Goal: Task Accomplishment & Management: Manage account settings

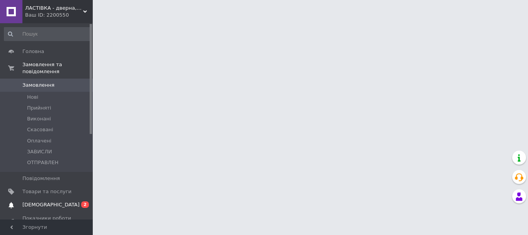
click at [38, 201] on span "[DEMOGRAPHIC_DATA]" at bounding box center [50, 204] width 57 height 7
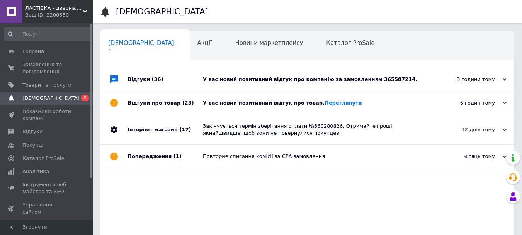
click at [325, 100] on link "Переглянути" at bounding box center [343, 103] width 37 height 6
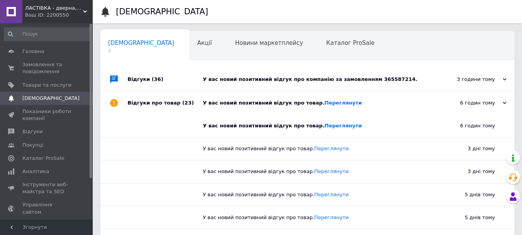
click at [247, 80] on div "У вас новий позитивний відгук про компанію за замовленням 365587214." at bounding box center [316, 79] width 226 height 7
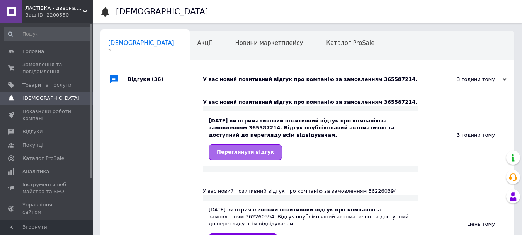
click at [250, 153] on span "Переглянути відгук" at bounding box center [245, 152] width 57 height 6
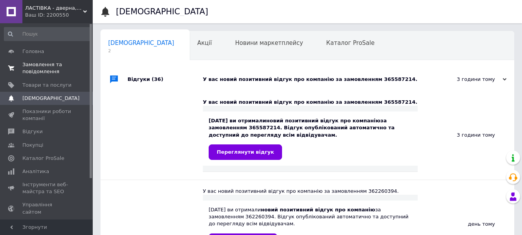
click at [39, 69] on span "Замовлення та повідомлення" at bounding box center [46, 68] width 49 height 14
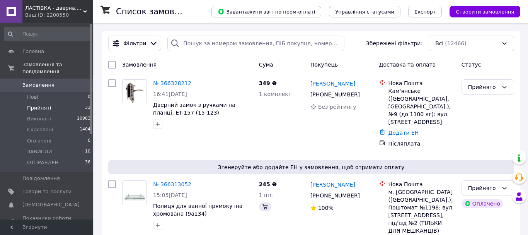
click at [34, 104] on span "Прийняті" at bounding box center [39, 107] width 24 height 7
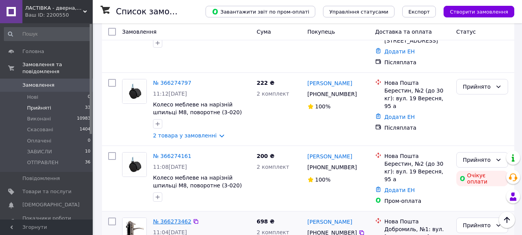
scroll to position [550, 0]
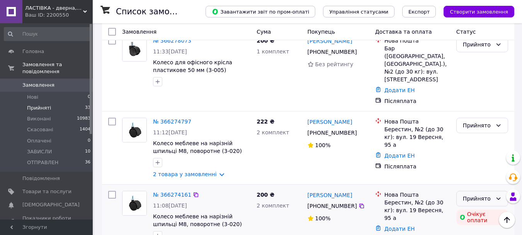
click at [505, 190] on div "Прийнято" at bounding box center [482, 197] width 52 height 15
click at [469, 144] on li "Виконано" at bounding box center [482, 143] width 51 height 14
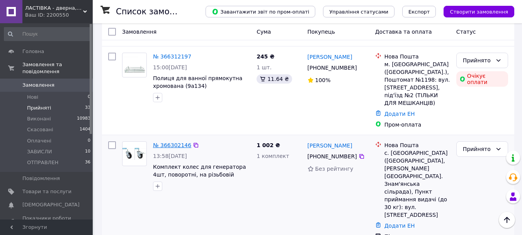
scroll to position [164, 0]
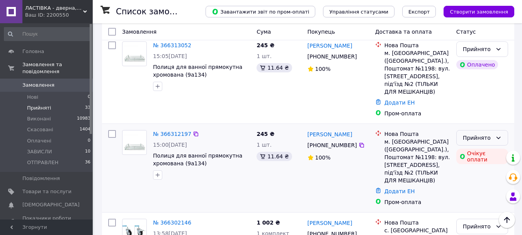
click at [496, 134] on icon at bounding box center [498, 137] width 6 height 6
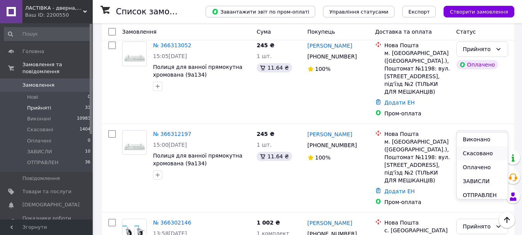
click at [471, 154] on li "Скасовано" at bounding box center [482, 153] width 51 height 14
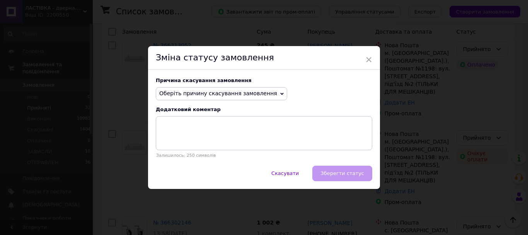
click at [236, 98] on span "Оберіть причину скасування замовлення" at bounding box center [221, 93] width 131 height 13
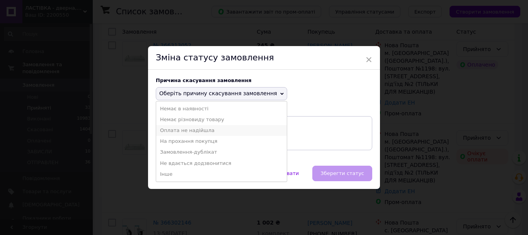
click at [212, 128] on li "Оплата не надійшла" at bounding box center [221, 130] width 131 height 11
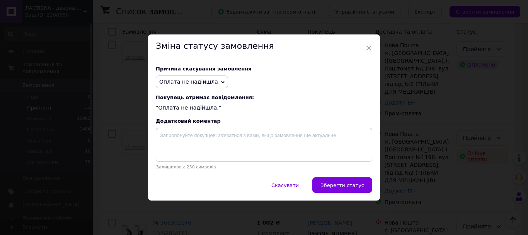
click at [221, 80] on icon at bounding box center [222, 81] width 3 height 3
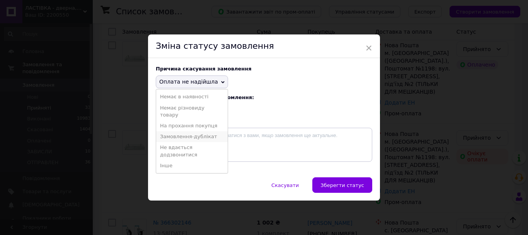
click at [204, 136] on li "Замовлення-дублікат" at bounding box center [191, 136] width 71 height 11
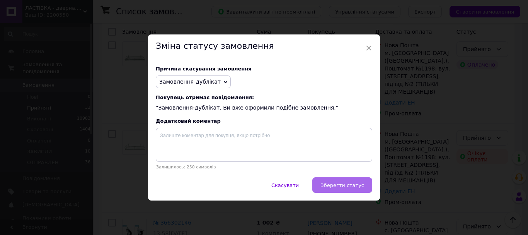
click at [328, 184] on span "Зберегти статус" at bounding box center [342, 185] width 44 height 6
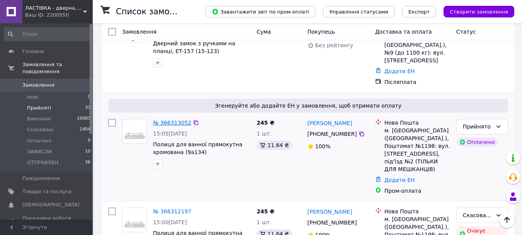
scroll to position [9, 0]
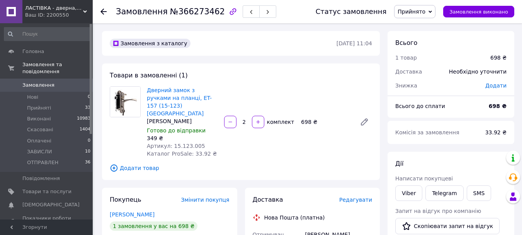
click at [352, 196] on span "Редагувати" at bounding box center [355, 199] width 33 height 6
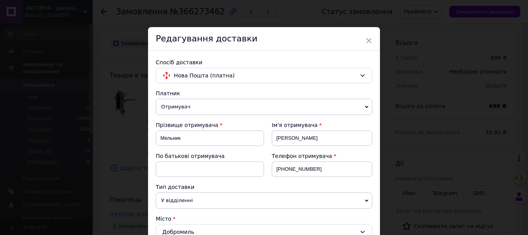
scroll to position [155, 0]
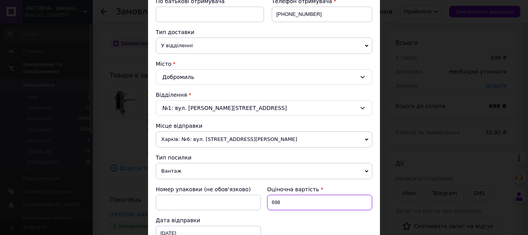
click at [292, 199] on input "698" at bounding box center [319, 201] width 105 height 15
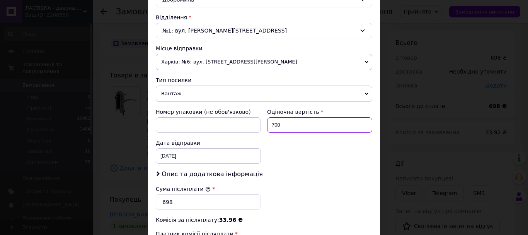
scroll to position [270, 0]
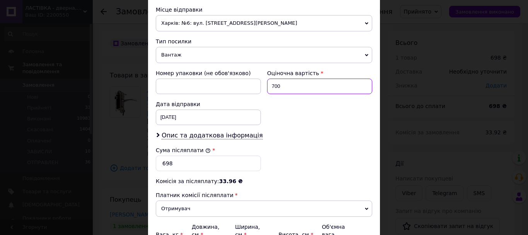
type input "700"
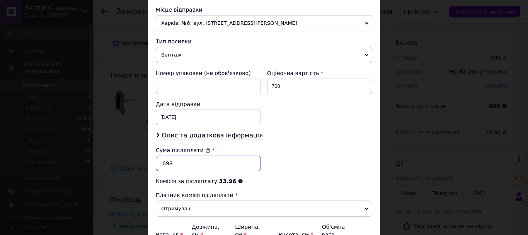
click at [207, 165] on input "698" at bounding box center [208, 162] width 105 height 15
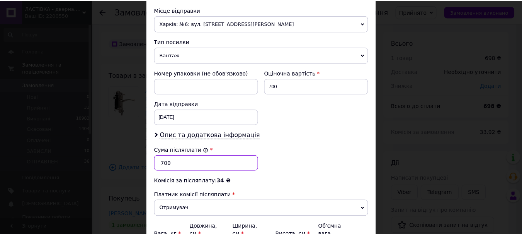
scroll to position [355, 0]
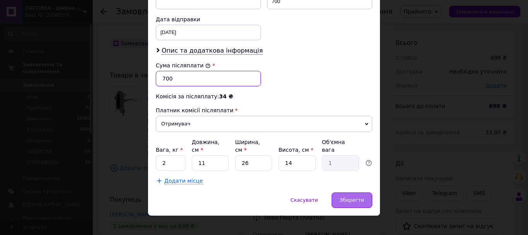
type input "700"
click at [356, 197] on span "Зберегти" at bounding box center [352, 200] width 24 height 6
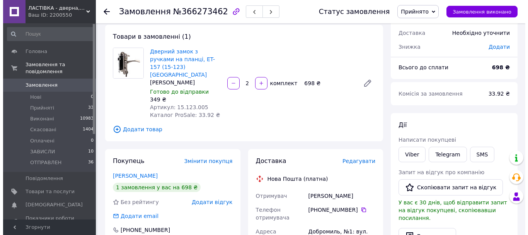
scroll to position [77, 0]
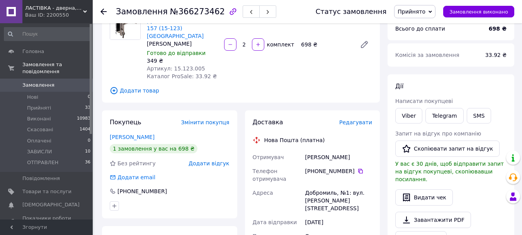
click at [433, 5] on span "Прийнято" at bounding box center [414, 11] width 41 height 13
click at [423, 39] on li "Скасовано" at bounding box center [414, 39] width 41 height 12
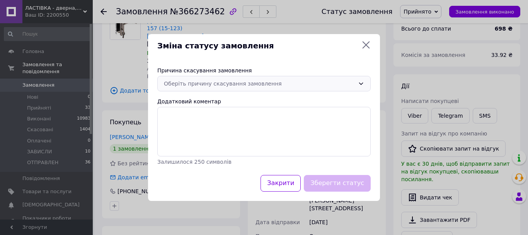
click at [261, 84] on div "Оберіть причину скасування замовлення" at bounding box center [259, 83] width 191 height 9
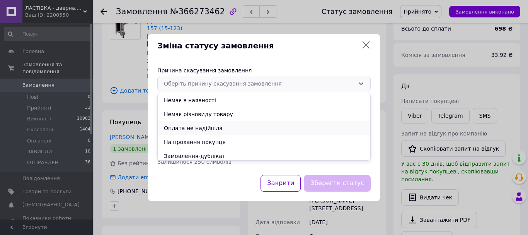
scroll to position [31, 0]
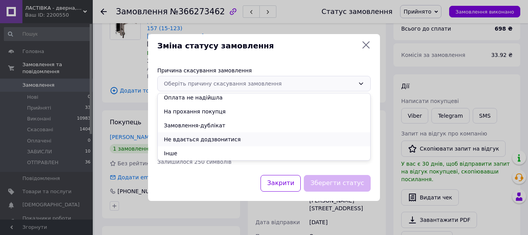
click at [206, 139] on li "Не вдається додзвонитися" at bounding box center [264, 139] width 213 height 14
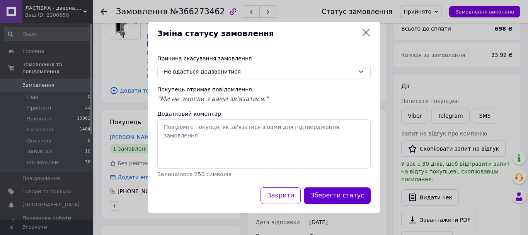
click at [333, 199] on button "Зберегти статус" at bounding box center [337, 195] width 67 height 17
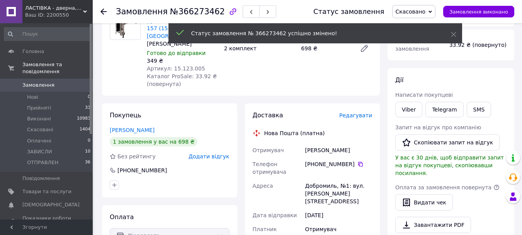
click at [206, 153] on span "Додати відгук" at bounding box center [209, 156] width 41 height 6
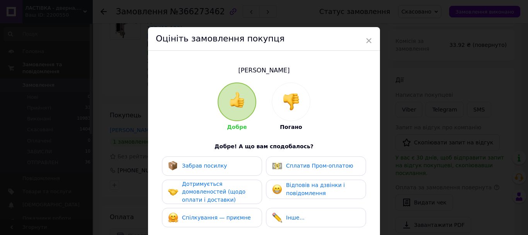
click at [301, 98] on div at bounding box center [291, 102] width 38 height 38
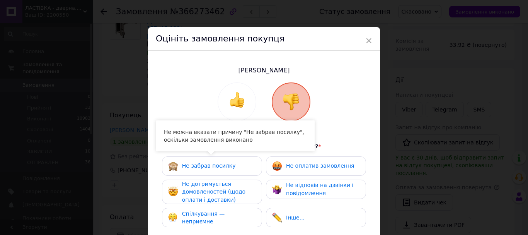
click at [231, 166] on div "Не забрав посилку" at bounding box center [212, 166] width 88 height 10
click at [223, 189] on span "Не дотримується домовленостей (щодо оплати і доставки)" at bounding box center [213, 191] width 63 height 22
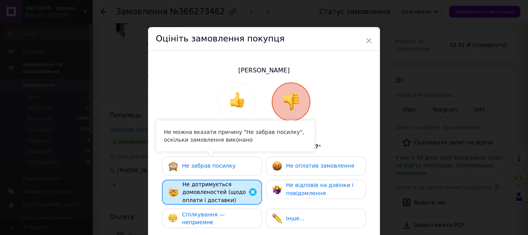
drag, startPoint x: 228, startPoint y: 217, endPoint x: 264, endPoint y: 209, distance: 36.4
click at [225, 217] on span "Спілкування — неприємне" at bounding box center [203, 218] width 43 height 14
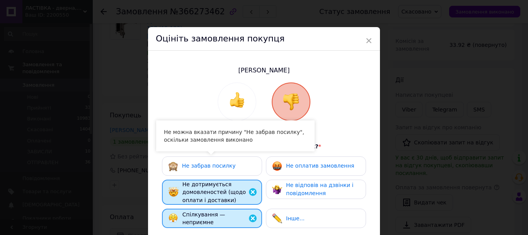
click at [295, 190] on span "Не відповів на дзвінки і повідомлення" at bounding box center [319, 189] width 67 height 14
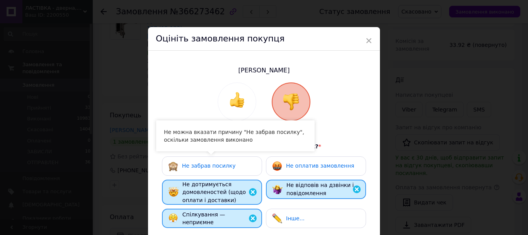
click at [298, 171] on div "Не оплатив замовлення" at bounding box center [316, 165] width 100 height 19
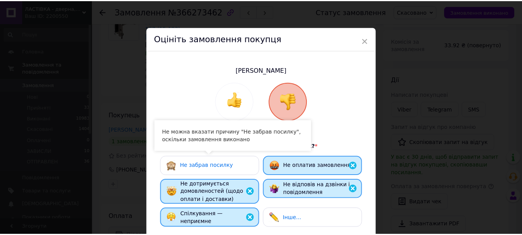
scroll to position [146, 0]
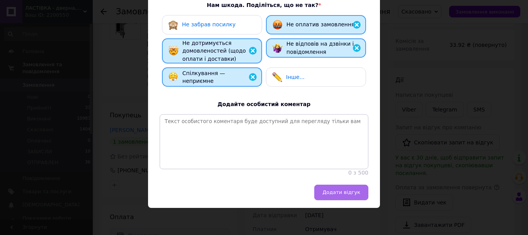
click at [358, 194] on span "Додати відгук" at bounding box center [341, 192] width 38 height 6
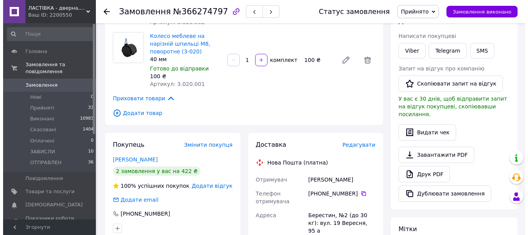
scroll to position [155, 0]
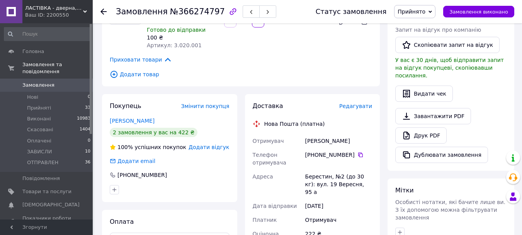
click at [362, 109] on span "Редагувати" at bounding box center [355, 106] width 33 height 6
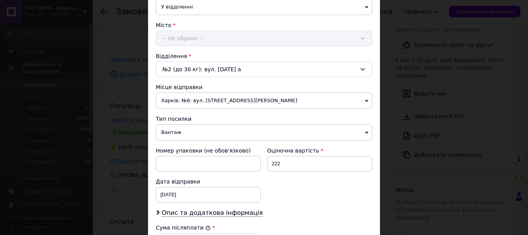
scroll to position [270, 0]
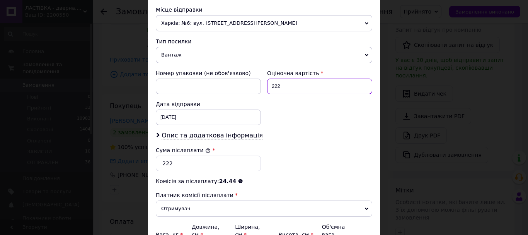
click at [303, 88] on input "222" at bounding box center [319, 85] width 105 height 15
type input "225"
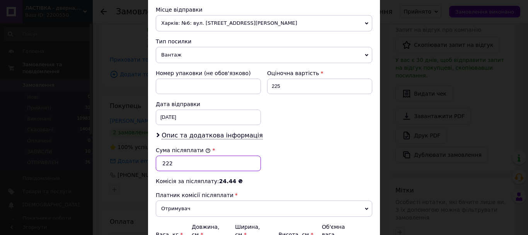
click at [228, 160] on input "222" at bounding box center [208, 162] width 105 height 15
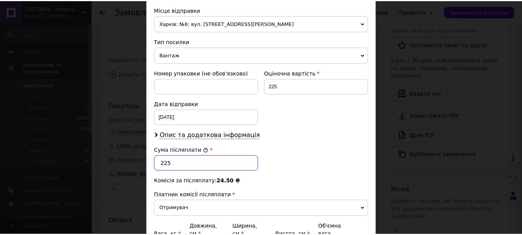
scroll to position [355, 0]
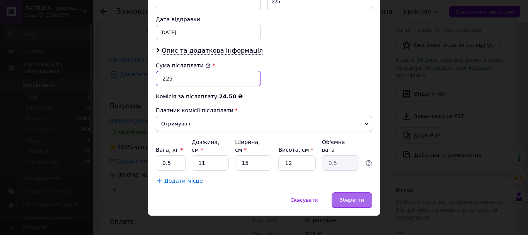
type input "225"
click at [360, 192] on div "Зберегти" at bounding box center [352, 199] width 41 height 15
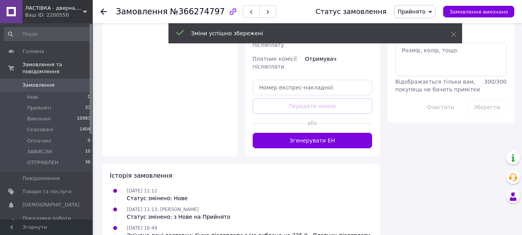
scroll to position [425, 0]
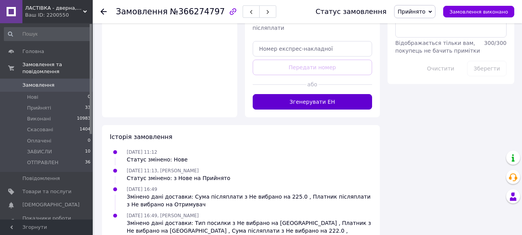
click at [318, 94] on button "Згенерувати ЕН" at bounding box center [313, 101] width 120 height 15
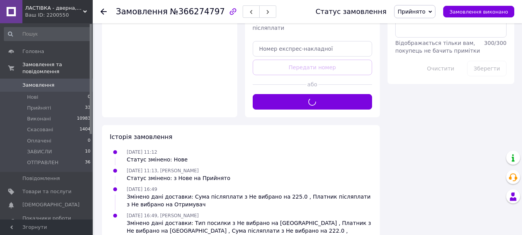
scroll to position [155, 0]
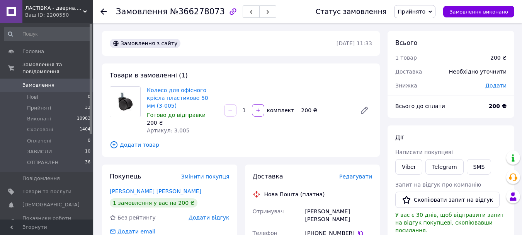
click at [362, 173] on span "Редагувати" at bounding box center [355, 176] width 33 height 6
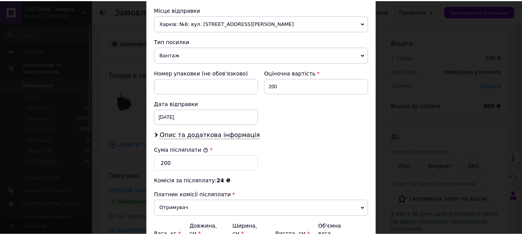
scroll to position [355, 0]
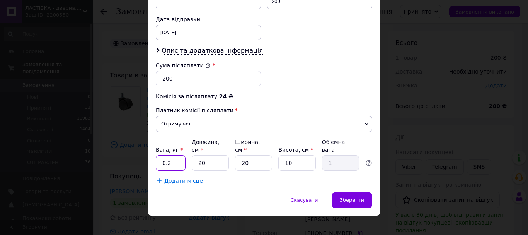
click at [171, 159] on input "0.2" at bounding box center [171, 162] width 30 height 15
type input "1"
click at [355, 197] on span "Зберегти" at bounding box center [352, 200] width 24 height 6
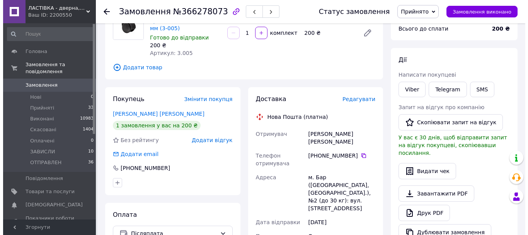
scroll to position [0, 0]
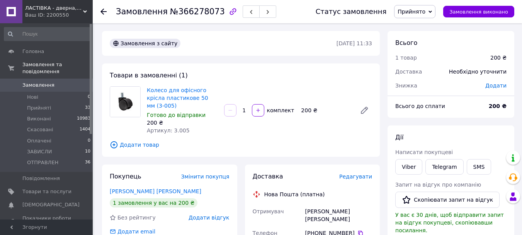
click at [138, 140] on span "Додати товар" at bounding box center [241, 144] width 262 height 9
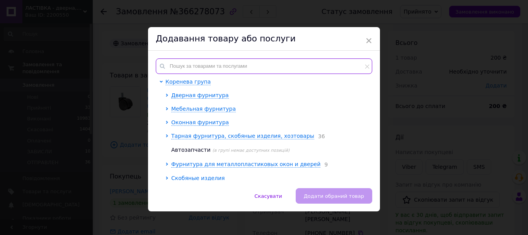
click at [260, 66] on input "text" at bounding box center [264, 65] width 216 height 15
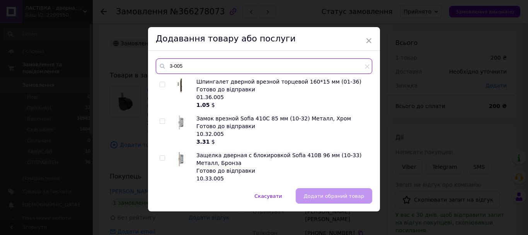
type input "3-005"
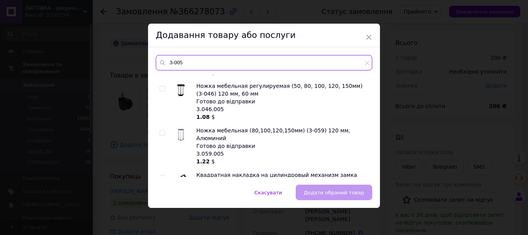
scroll to position [216, 0]
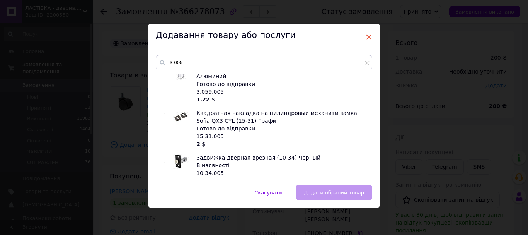
click at [365, 38] on span "×" at bounding box center [368, 37] width 7 height 13
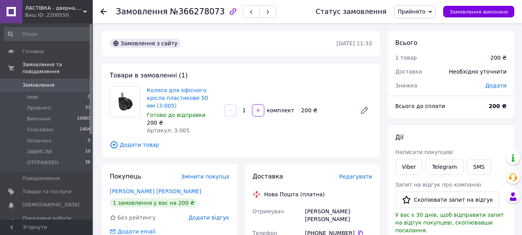
click at [145, 140] on span "Додати товар" at bounding box center [241, 144] width 262 height 9
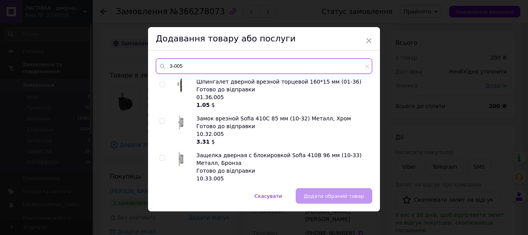
click at [211, 64] on input "3-005" at bounding box center [264, 65] width 216 height 15
type input "3-006"
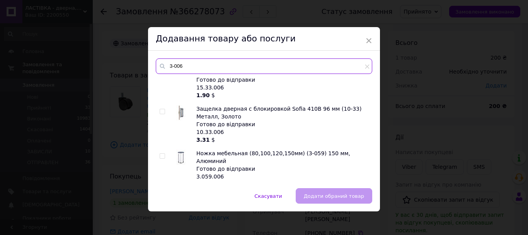
scroll to position [270, 0]
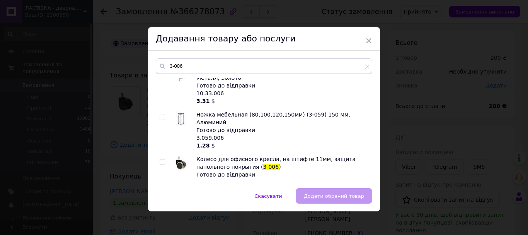
click at [160, 159] on input "checkbox" at bounding box center [162, 161] width 5 height 5
checkbox input "true"
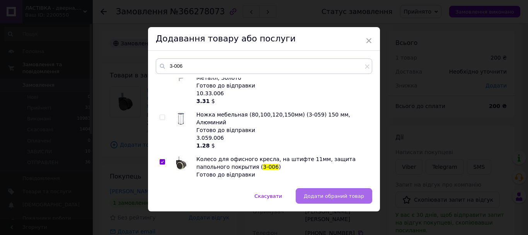
click at [326, 192] on button "Додати обраний товар" at bounding box center [334, 195] width 77 height 15
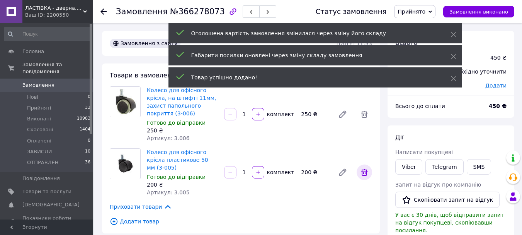
click at [362, 168] on icon at bounding box center [364, 171] width 7 height 7
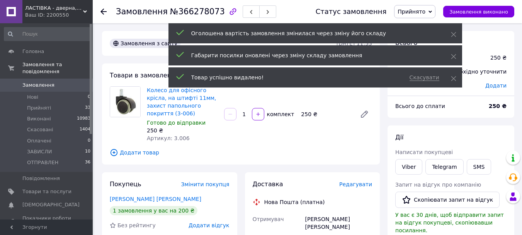
click at [355, 187] on span "Редагувати" at bounding box center [355, 184] width 33 height 6
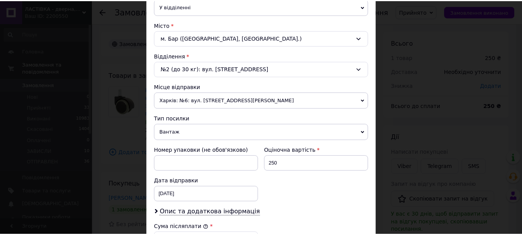
scroll to position [309, 0]
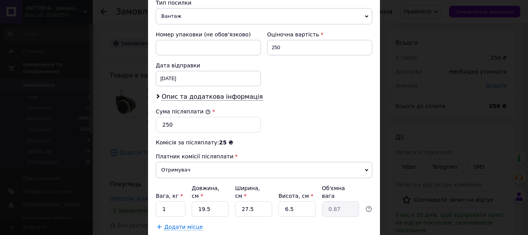
click at [406, 136] on div "× Редагування доставки Спосіб доставки Нова Пошта (платна) Платник Отримувач Ві…" at bounding box center [264, 117] width 528 height 235
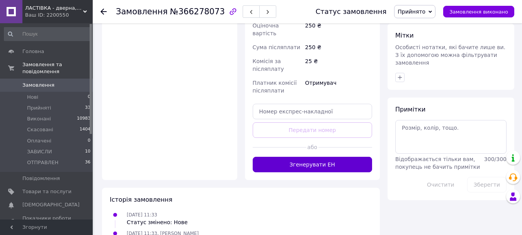
click at [303, 156] on button "Згенерувати ЕН" at bounding box center [313, 163] width 120 height 15
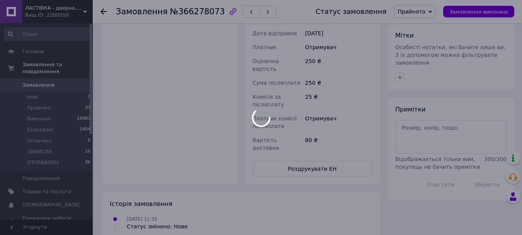
scroll to position [2, 0]
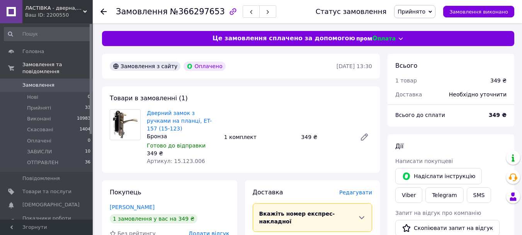
click at [355, 189] on span "Редагувати" at bounding box center [355, 192] width 33 height 6
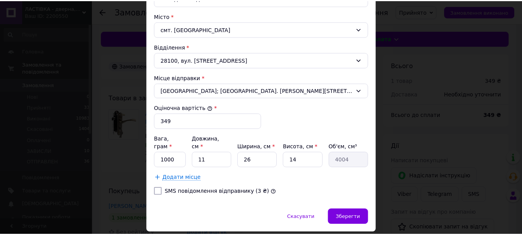
scroll to position [249, 0]
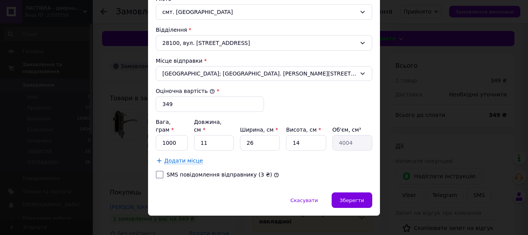
click at [402, 95] on div "× Редагування доставки Спосіб доставки Укрпошта (платна) Тариф * Експрес Платни…" at bounding box center [264, 117] width 528 height 235
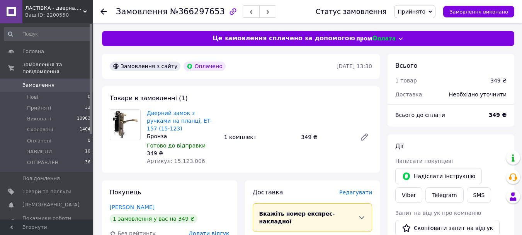
scroll to position [232, 0]
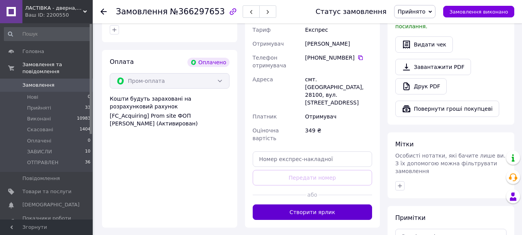
click at [316, 204] on button "Створити ярлик" at bounding box center [313, 211] width 120 height 15
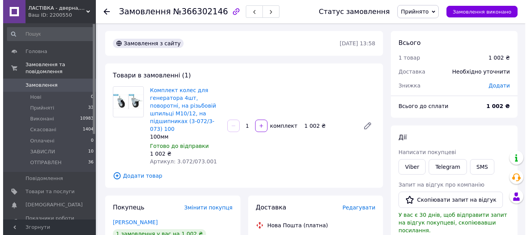
scroll to position [39, 0]
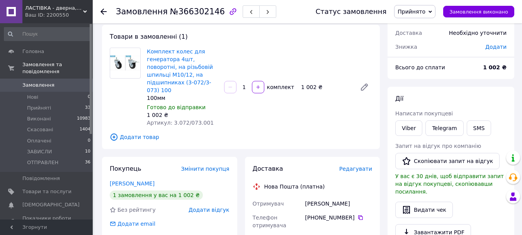
click at [357, 165] on span "Редагувати" at bounding box center [355, 168] width 33 height 6
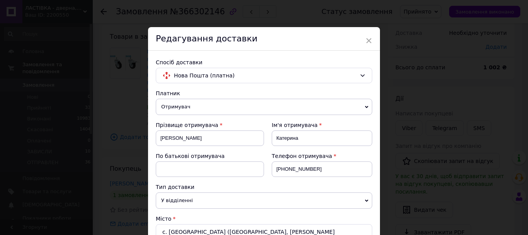
scroll to position [270, 0]
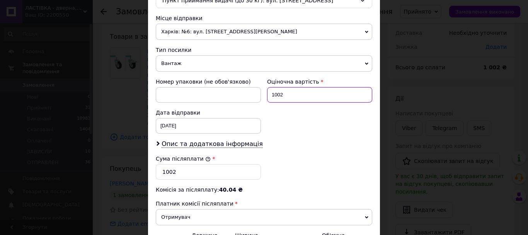
click at [322, 88] on input "1002" at bounding box center [319, 94] width 105 height 15
type input "1005"
click at [245, 164] on input "1002" at bounding box center [208, 171] width 105 height 15
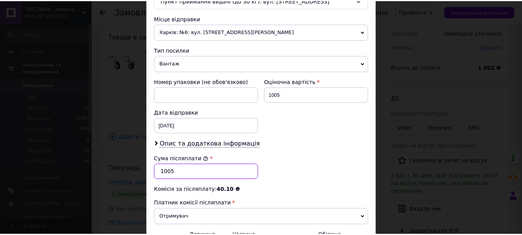
scroll to position [355, 0]
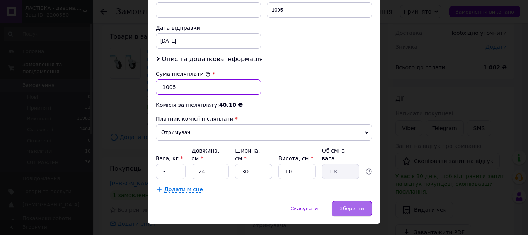
type input "1005"
click at [342, 205] on span "Зберегти" at bounding box center [352, 208] width 24 height 6
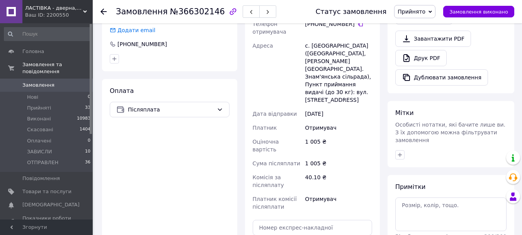
scroll to position [309, 0]
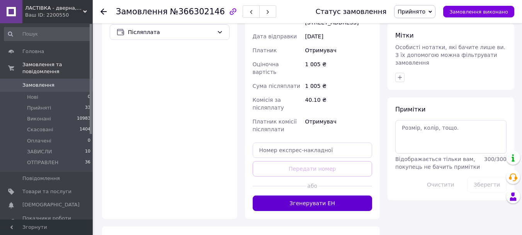
click at [318, 195] on button "Згенерувати ЕН" at bounding box center [313, 202] width 120 height 15
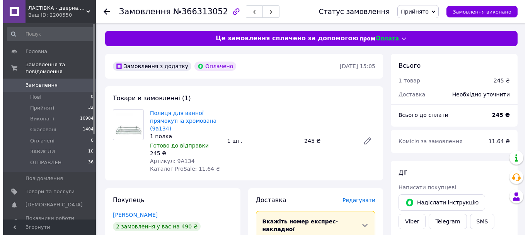
scroll to position [77, 0]
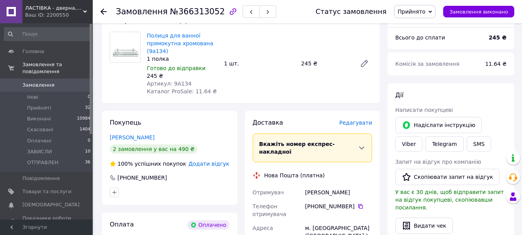
click at [360, 124] on span "Редагувати" at bounding box center [355, 122] width 33 height 6
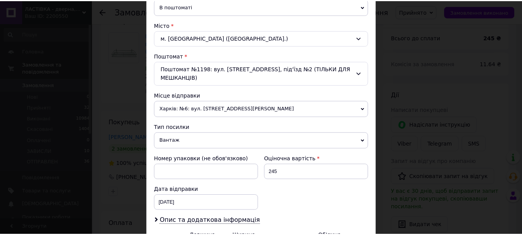
scroll to position [279, 0]
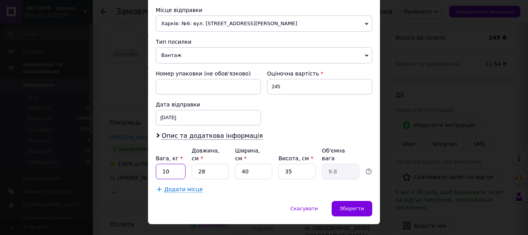
click at [172, 163] on input "10" at bounding box center [171, 170] width 30 height 15
type input "1"
click at [255, 163] on input "40" at bounding box center [253, 170] width 37 height 15
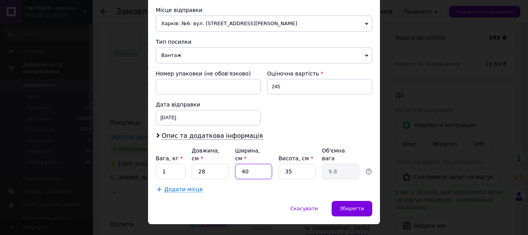
click at [255, 163] on input "40" at bounding box center [253, 170] width 37 height 15
type input "1"
type input "0.25"
type input "15"
type input "3.68"
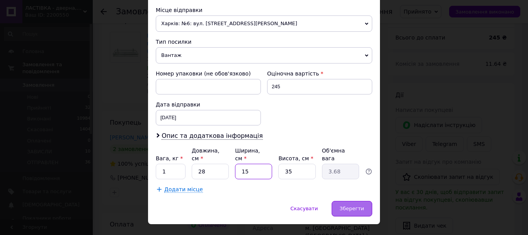
type input "15"
click at [343, 201] on div "Зберегти" at bounding box center [352, 208] width 41 height 15
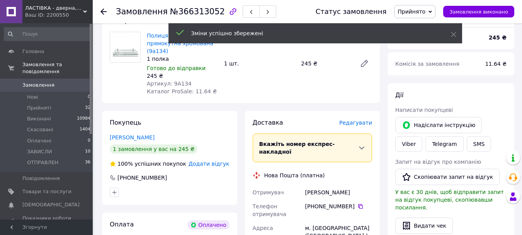
scroll to position [232, 0]
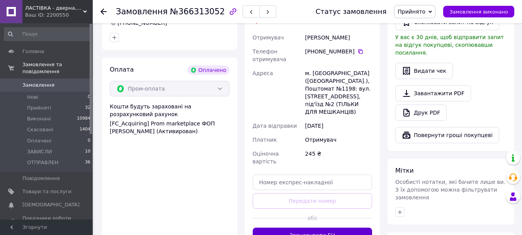
click at [323, 227] on button "Згенерувати ЕН" at bounding box center [313, 234] width 120 height 15
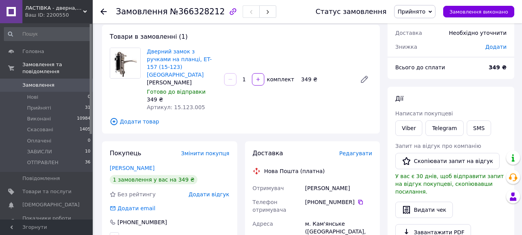
scroll to position [77, 0]
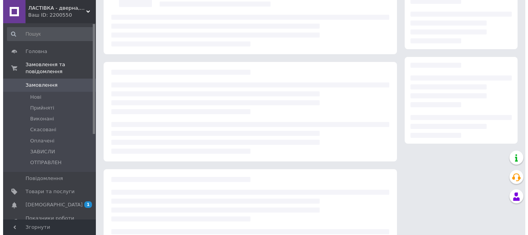
scroll to position [77, 0]
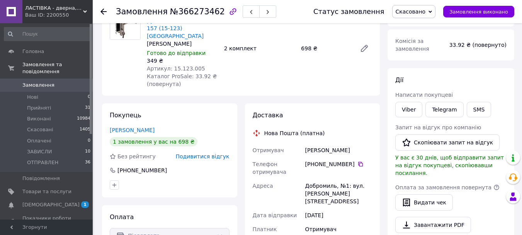
click at [203, 153] on span "Подивитися відгук" at bounding box center [203, 156] width 54 height 6
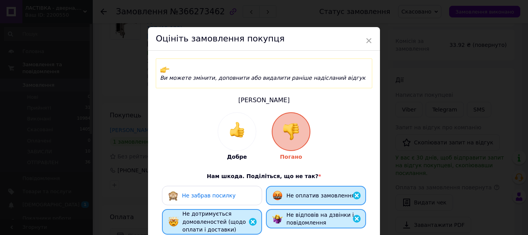
click at [212, 192] on span "Не забрав посилку" at bounding box center [209, 195] width 54 height 6
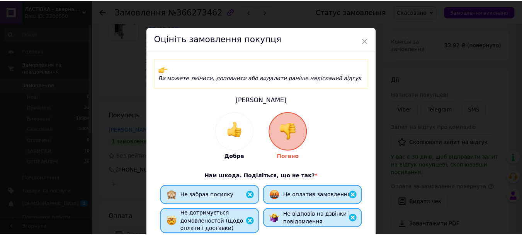
scroll to position [168, 0]
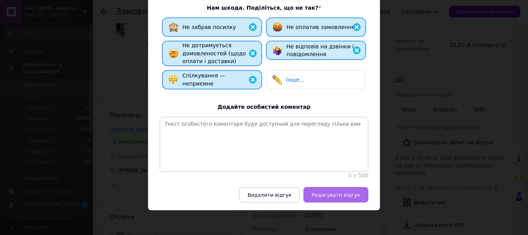
click at [331, 192] on span "Редагувати відгук" at bounding box center [335, 195] width 49 height 6
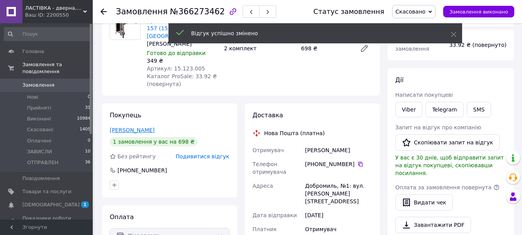
click at [141, 127] on link "Мельник Василь" at bounding box center [132, 130] width 45 height 6
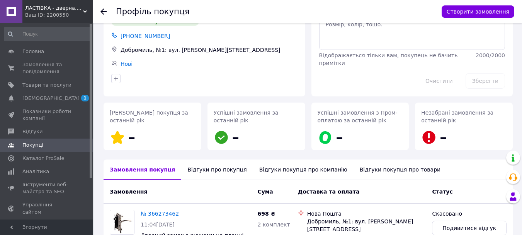
scroll to position [103, 0]
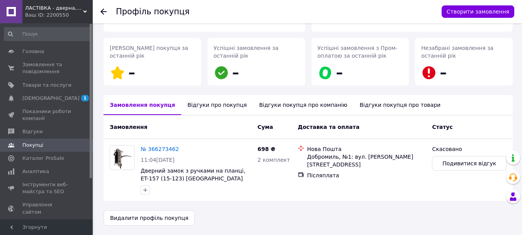
click at [218, 110] on div "Відгуки про покупця" at bounding box center [216, 105] width 71 height 20
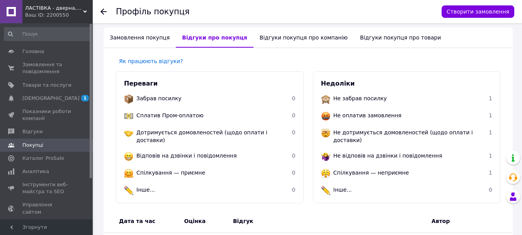
scroll to position [132, 0]
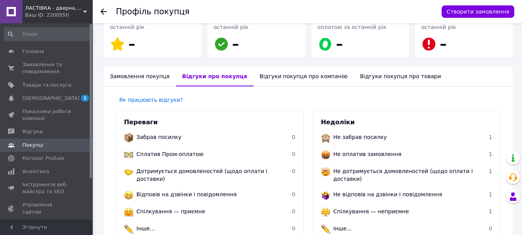
click at [274, 79] on div "Відгуки покупця про компанію" at bounding box center [303, 76] width 100 height 20
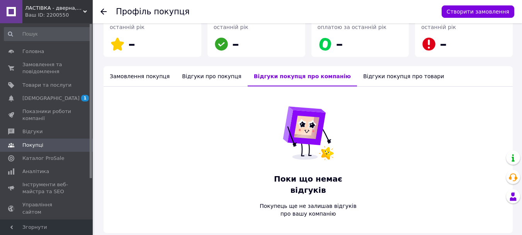
click at [366, 75] on div "Відгуки покупця про товари" at bounding box center [403, 76] width 93 height 20
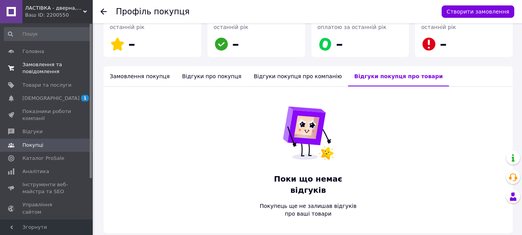
click at [48, 68] on span "Замовлення та повідомлення" at bounding box center [46, 68] width 49 height 14
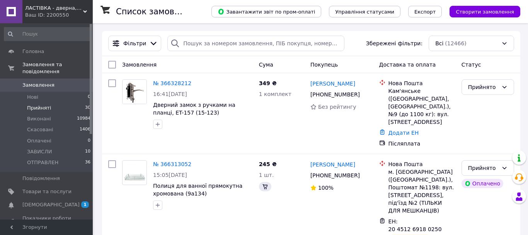
click at [35, 104] on span "Прийняті" at bounding box center [39, 107] width 24 height 7
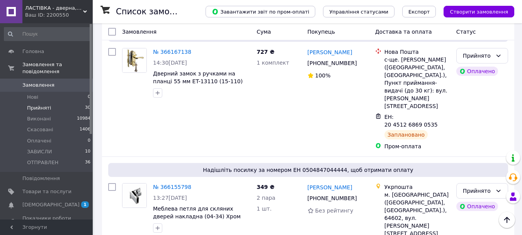
scroll to position [1430, 0]
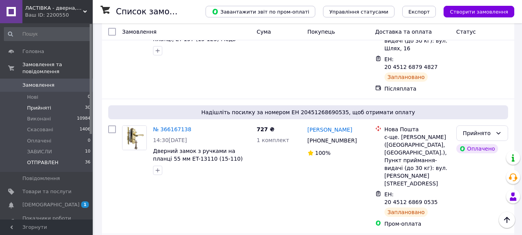
click at [38, 159] on span "ОТПРАВЛЕН" at bounding box center [42, 162] width 31 height 7
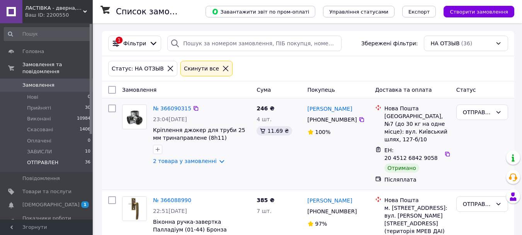
click at [110, 109] on input "checkbox" at bounding box center [112, 108] width 8 height 8
checkbox input "true"
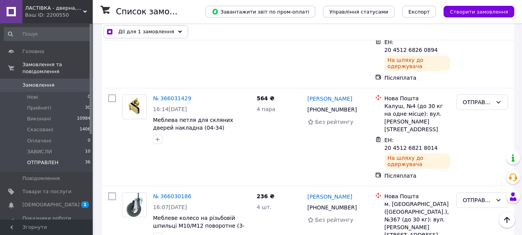
scroll to position [657, 0]
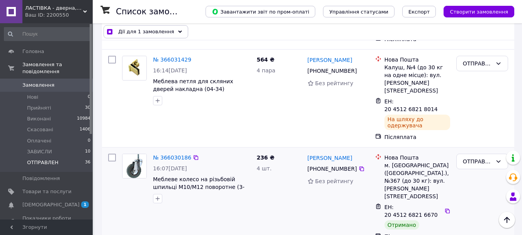
click at [111, 153] on input "checkbox" at bounding box center [112, 157] width 8 height 8
checkbox input "true"
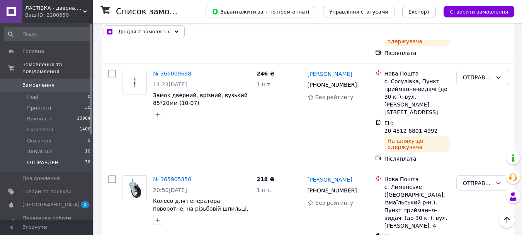
scroll to position [1082, 0]
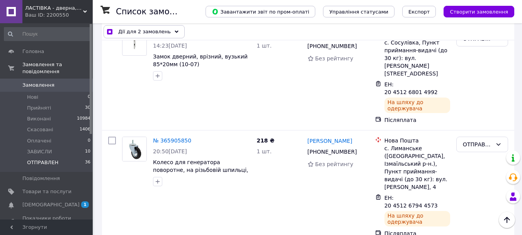
checkbox input "true"
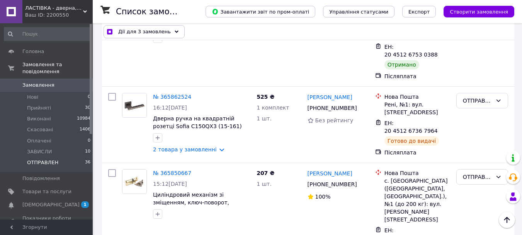
scroll to position [1468, 0]
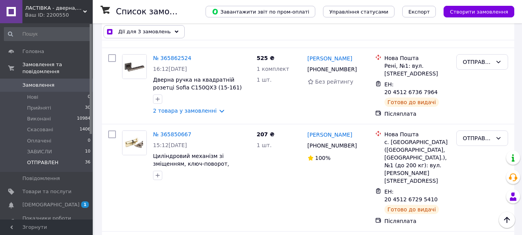
checkbox input "true"
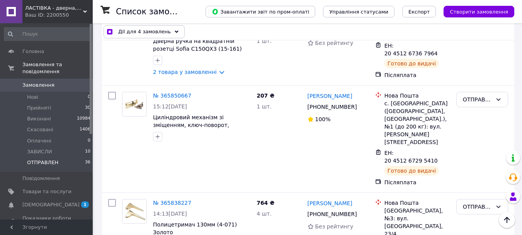
scroll to position [1546, 0]
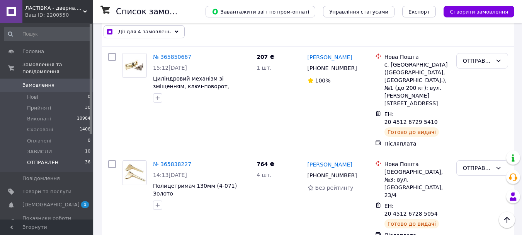
checkbox input "true"
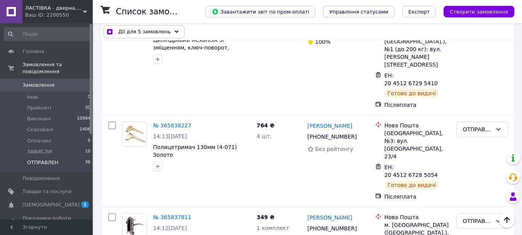
scroll to position [1623, 0]
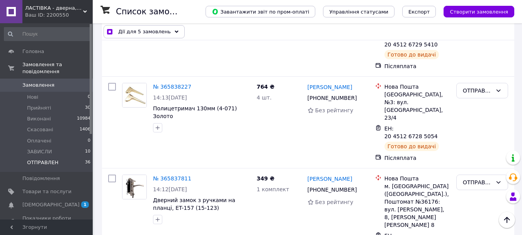
checkbox input "true"
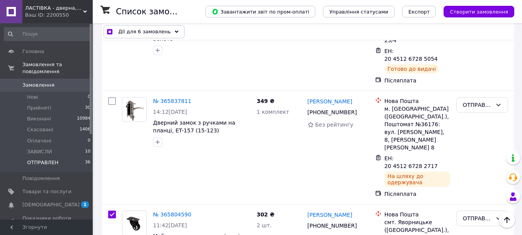
checkbox input "true"
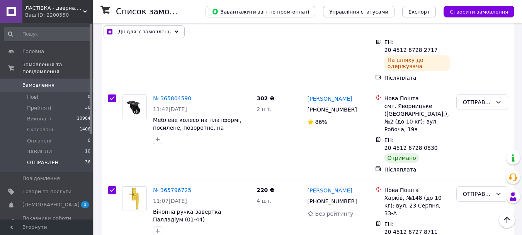
scroll to position [1893, 0]
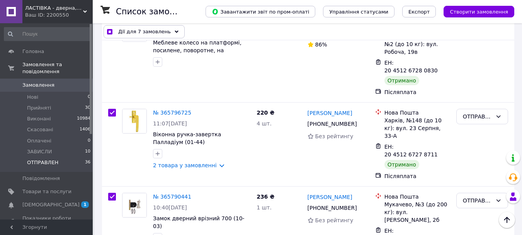
checkbox input "true"
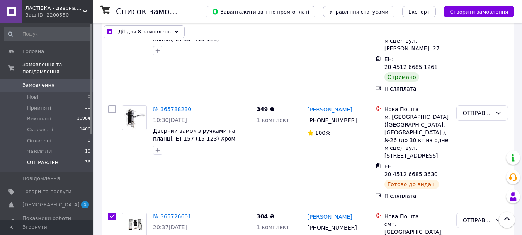
scroll to position [2202, 0]
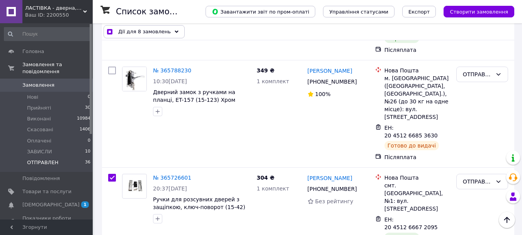
checkbox input "true"
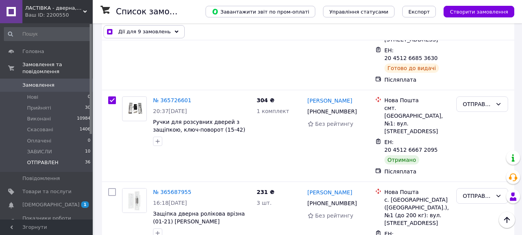
checkbox input "true"
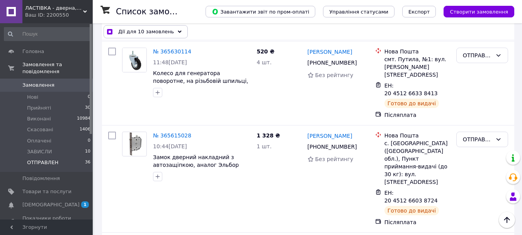
scroll to position [2550, 0]
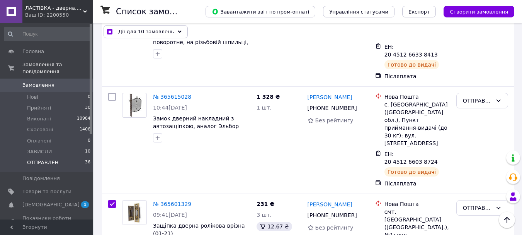
checkbox input "true"
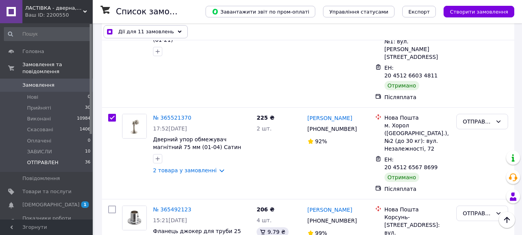
scroll to position [2760, 0]
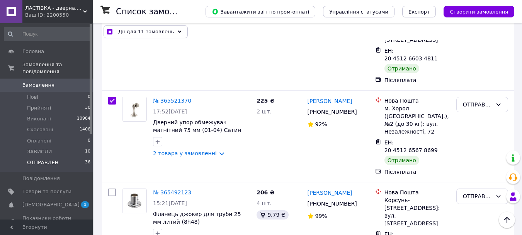
click at [178, 31] on icon at bounding box center [180, 32] width 4 height 4
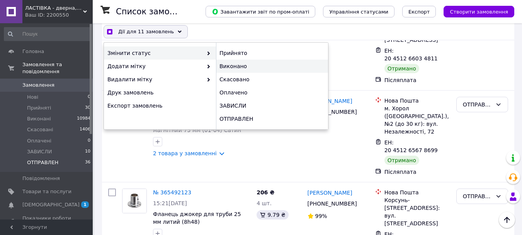
checkbox input "true"
click at [240, 67] on div "Виконано" at bounding box center [272, 66] width 112 height 13
checkbox input "false"
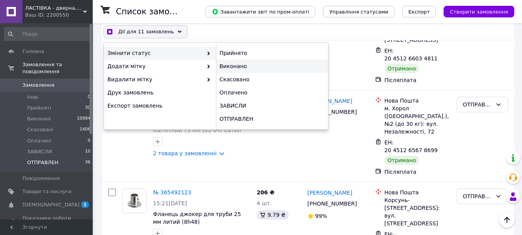
checkbox input "false"
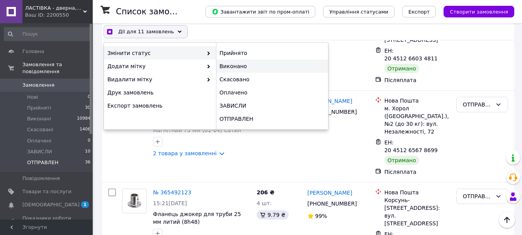
checkbox input "false"
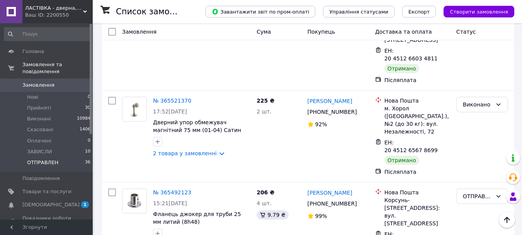
scroll to position [2683, 0]
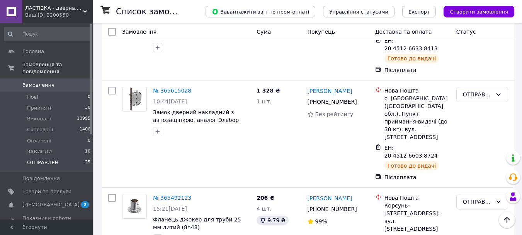
scroll to position [1911, 0]
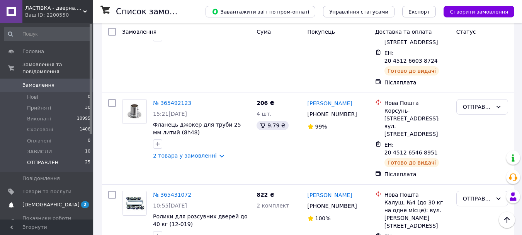
click at [48, 201] on span "[DEMOGRAPHIC_DATA]" at bounding box center [50, 204] width 57 height 7
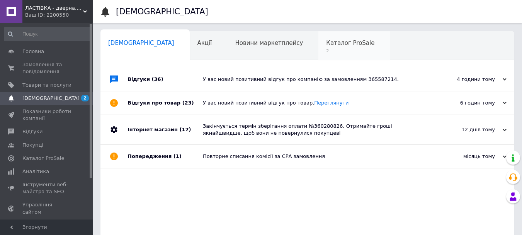
click at [326, 53] on span "2" at bounding box center [350, 51] width 48 height 6
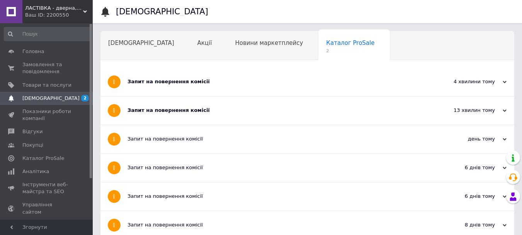
click at [190, 102] on div "Запит на повернення комісії" at bounding box center [279, 110] width 302 height 28
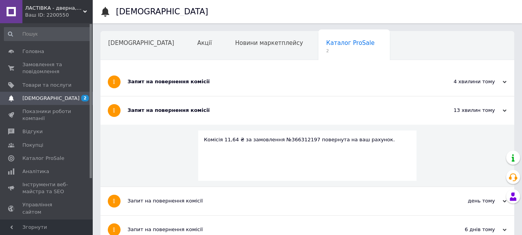
click at [196, 86] on div "Запит на повернення комісії" at bounding box center [279, 82] width 302 height 28
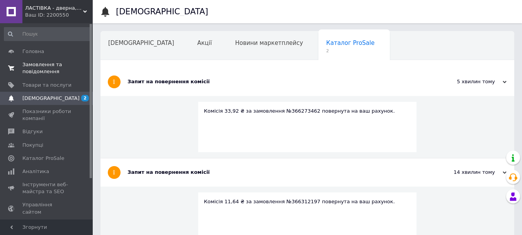
click at [32, 63] on span "Замовлення та повідомлення" at bounding box center [46, 68] width 49 height 14
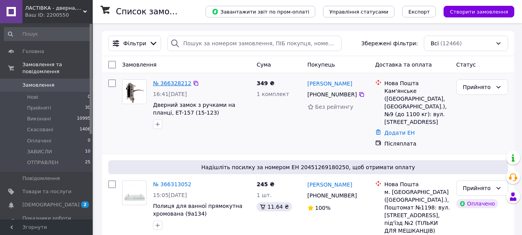
click at [177, 81] on link "№ 366328212" at bounding box center [172, 83] width 38 height 6
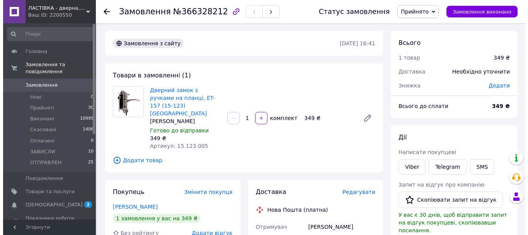
scroll to position [39, 0]
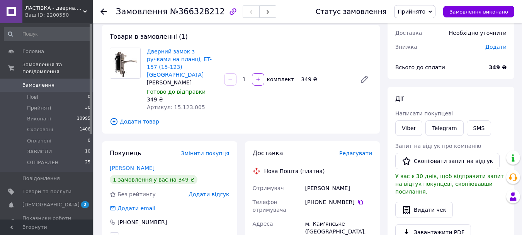
click at [220, 191] on span "Додати відгук" at bounding box center [209, 194] width 41 height 6
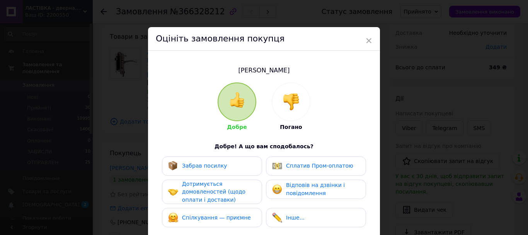
click at [296, 90] on div at bounding box center [291, 102] width 38 height 38
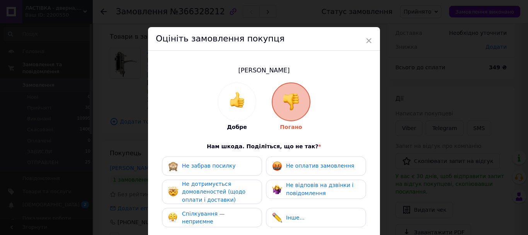
click at [306, 158] on div "Не оплатив замовлення" at bounding box center [316, 165] width 100 height 19
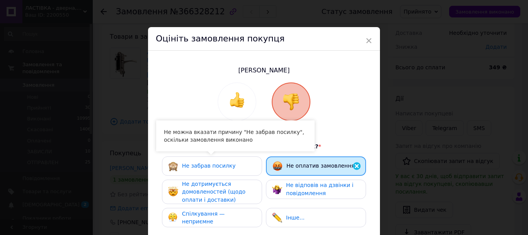
click at [224, 166] on span "Не забрав посилку" at bounding box center [209, 165] width 54 height 6
click at [218, 187] on div "Не дотримується домовленостей (щодо оплати і доставки)" at bounding box center [218, 192] width 73 height 24
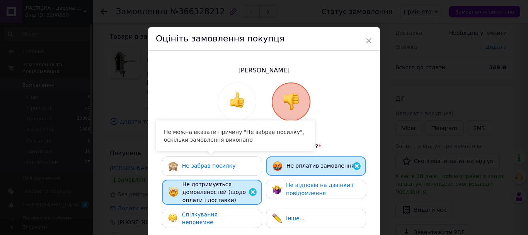
click at [225, 217] on span "Спілкування — неприємне" at bounding box center [203, 218] width 43 height 14
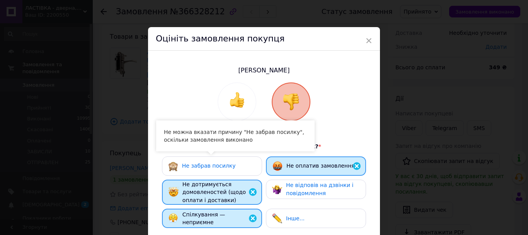
click at [311, 189] on span "Не відповів на дзвінки і повідомлення" at bounding box center [319, 189] width 67 height 14
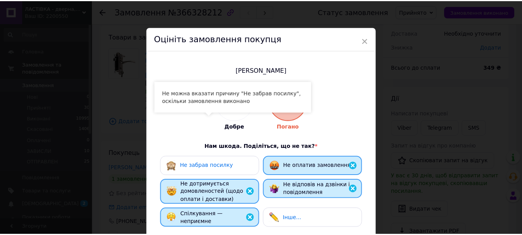
scroll to position [116, 0]
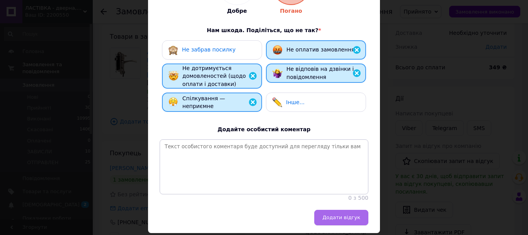
click at [335, 218] on button "Додати відгук" at bounding box center [341, 216] width 54 height 15
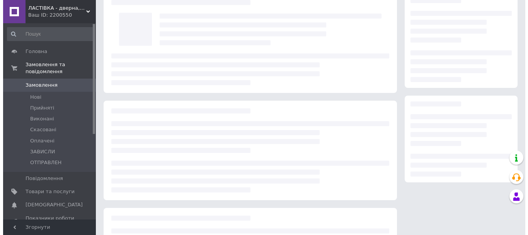
scroll to position [39, 0]
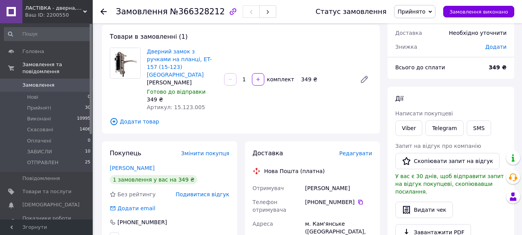
click at [197, 191] on span "Подивитися відгук" at bounding box center [203, 194] width 54 height 6
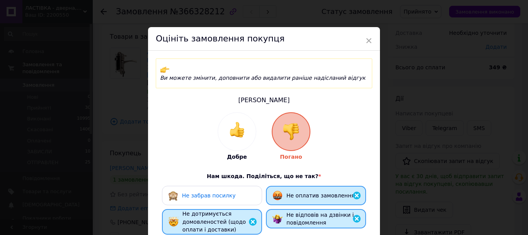
click at [197, 193] on div "Не забрав посилку" at bounding box center [212, 194] width 100 height 19
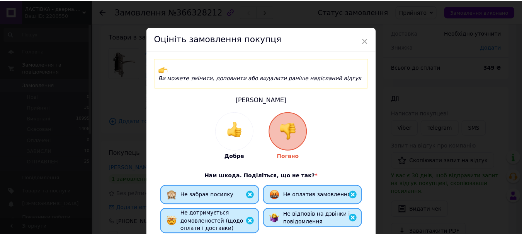
scroll to position [168, 0]
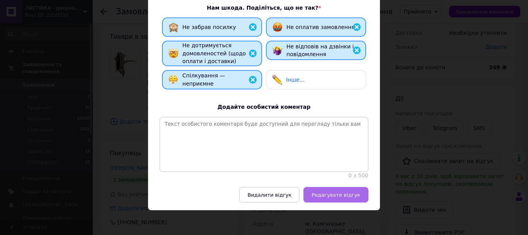
click at [325, 193] on span "Редагувати відгук" at bounding box center [335, 195] width 49 height 6
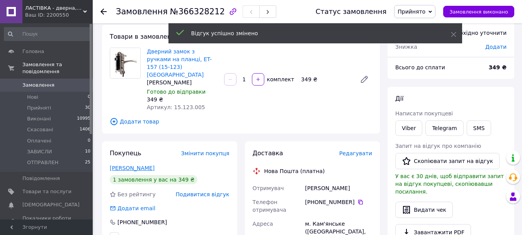
click at [134, 165] on link "[PERSON_NAME]" at bounding box center [132, 168] width 45 height 6
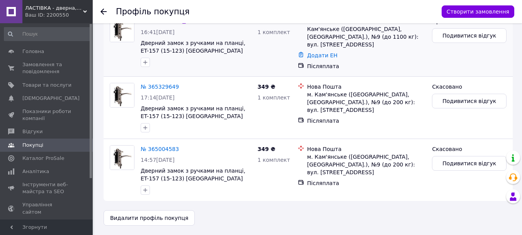
scroll to position [156, 0]
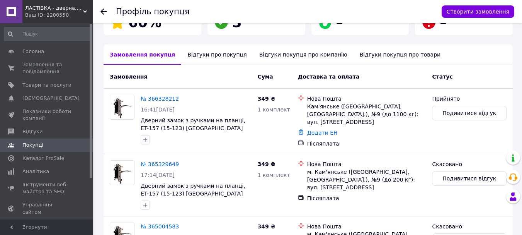
click at [211, 50] on div "Відгуки про покупця" at bounding box center [216, 54] width 71 height 20
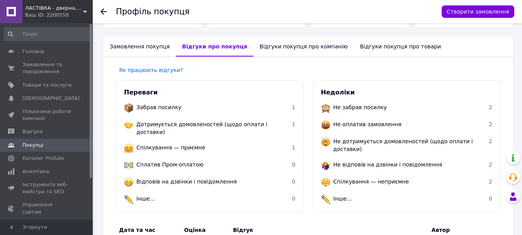
scroll to position [125, 0]
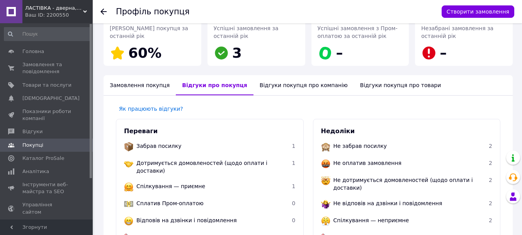
click at [278, 84] on div "Відгуки покупця про компанію" at bounding box center [303, 85] width 100 height 20
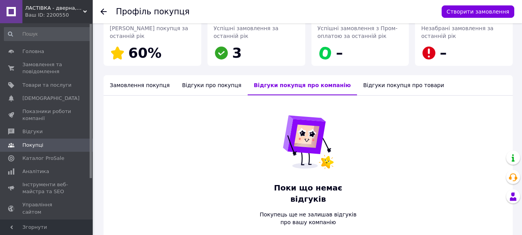
click at [367, 86] on div "Відгуки покупця про товари" at bounding box center [403, 85] width 93 height 20
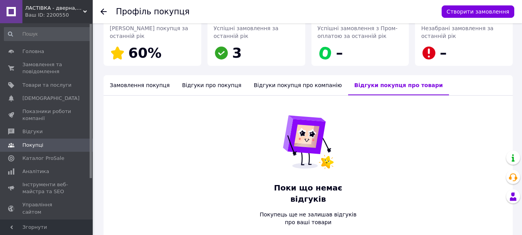
scroll to position [0, 0]
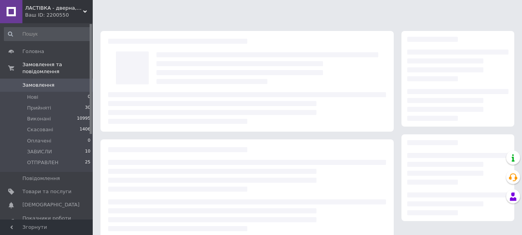
scroll to position [39, 0]
